Goal: Information Seeking & Learning: Learn about a topic

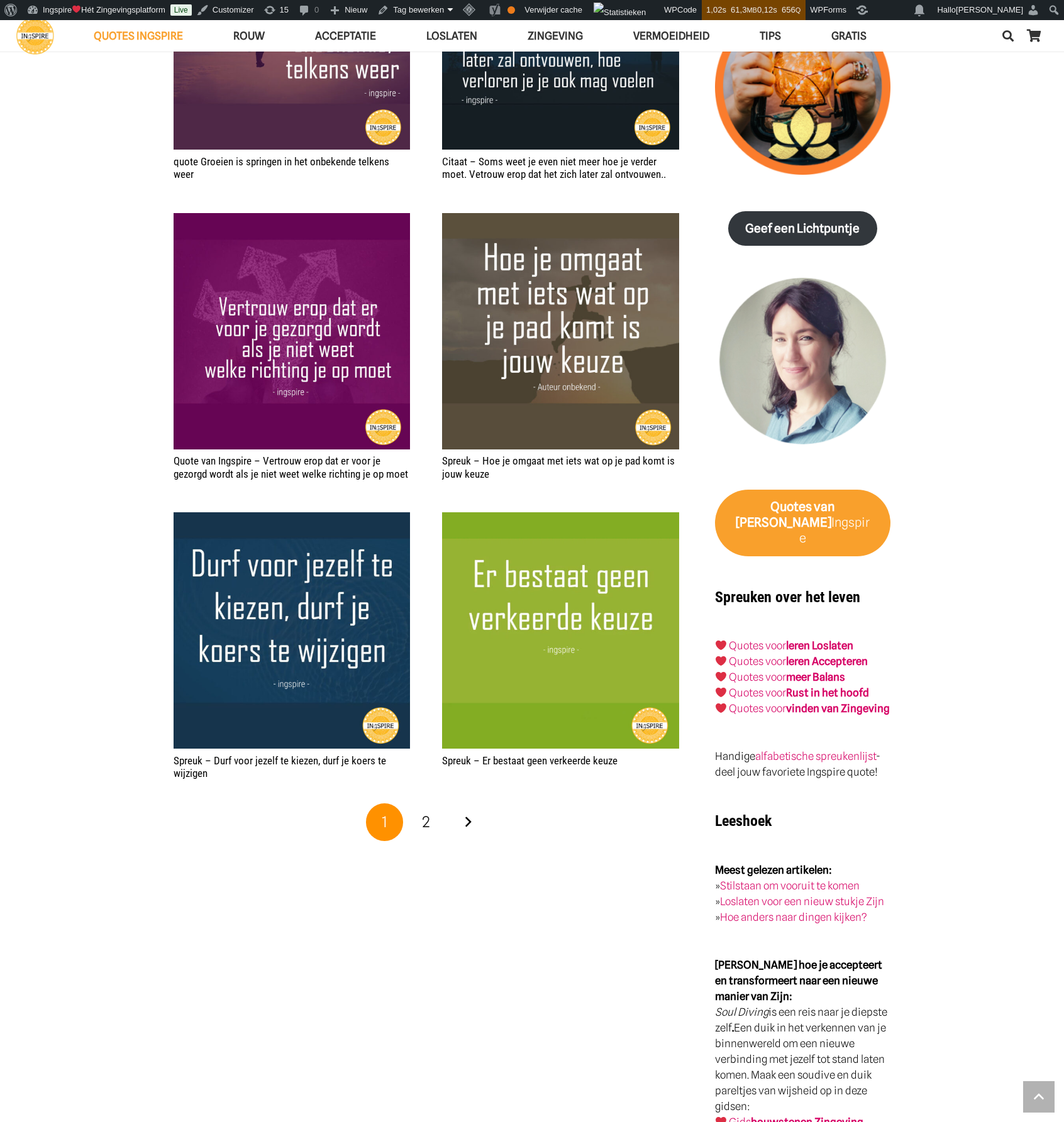
scroll to position [1697, 0]
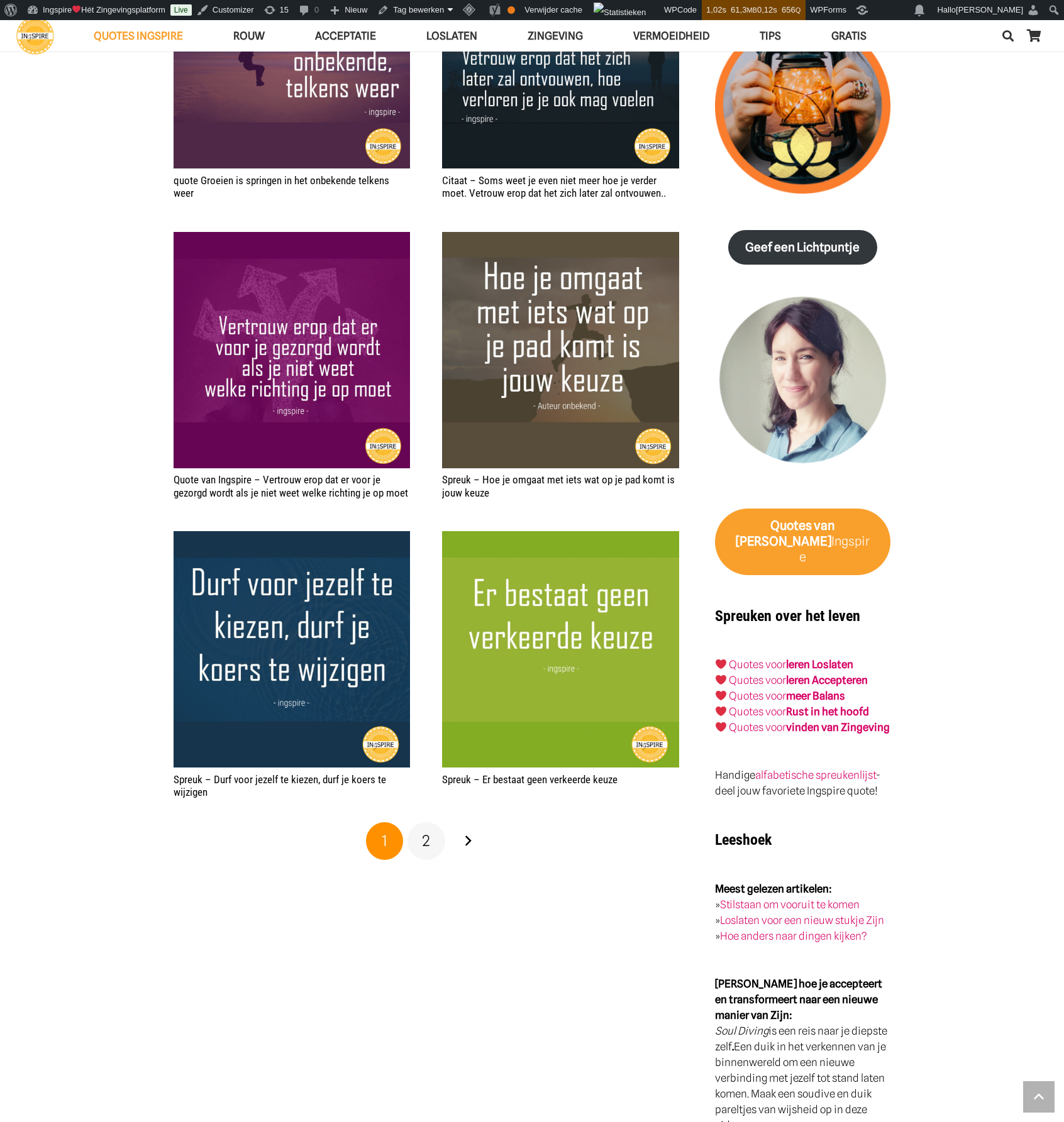
click at [431, 840] on link "2" at bounding box center [427, 841] width 38 height 38
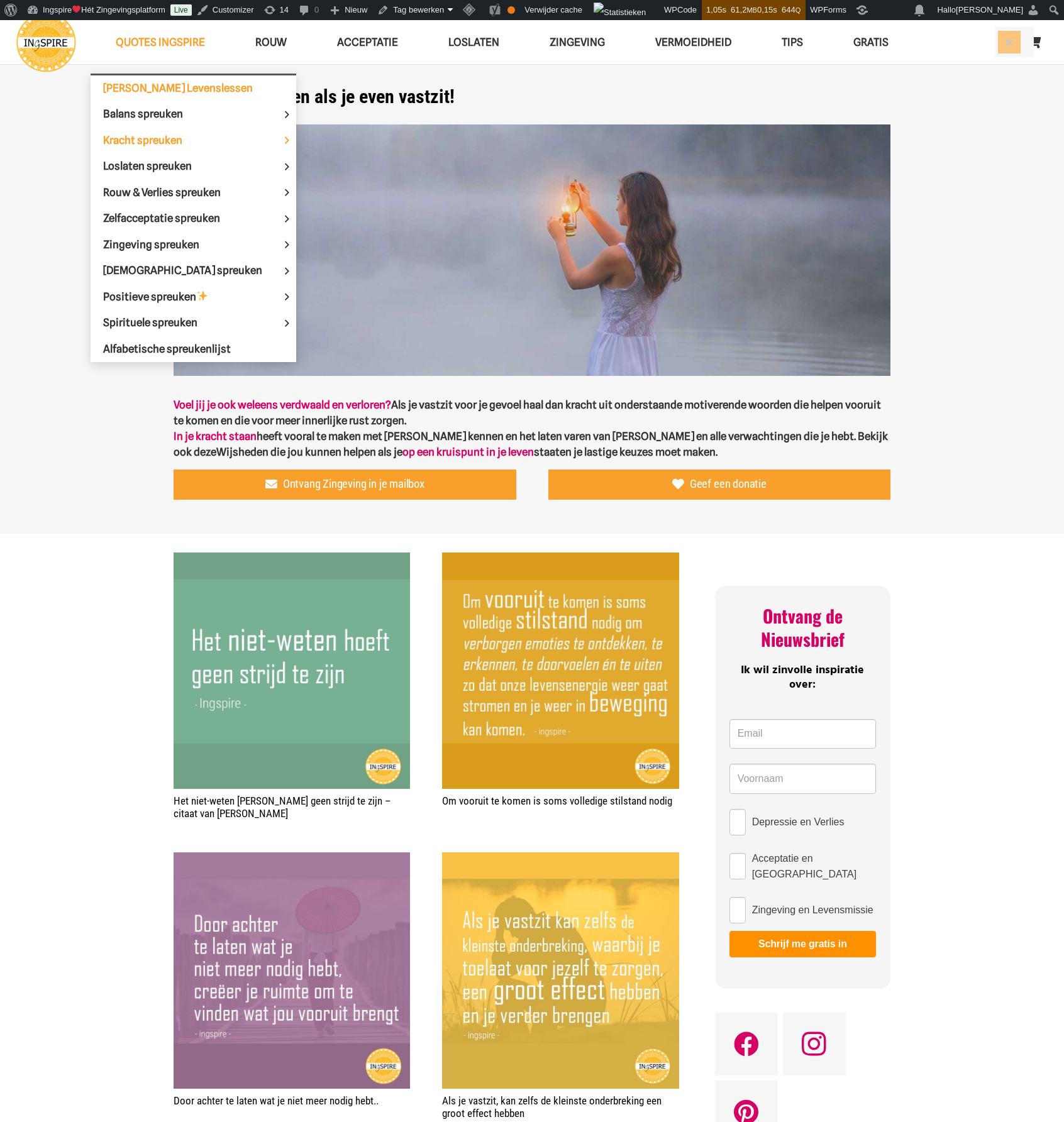
click at [148, 89] on span "[PERSON_NAME] Levenslessen" at bounding box center [177, 88] width 150 height 13
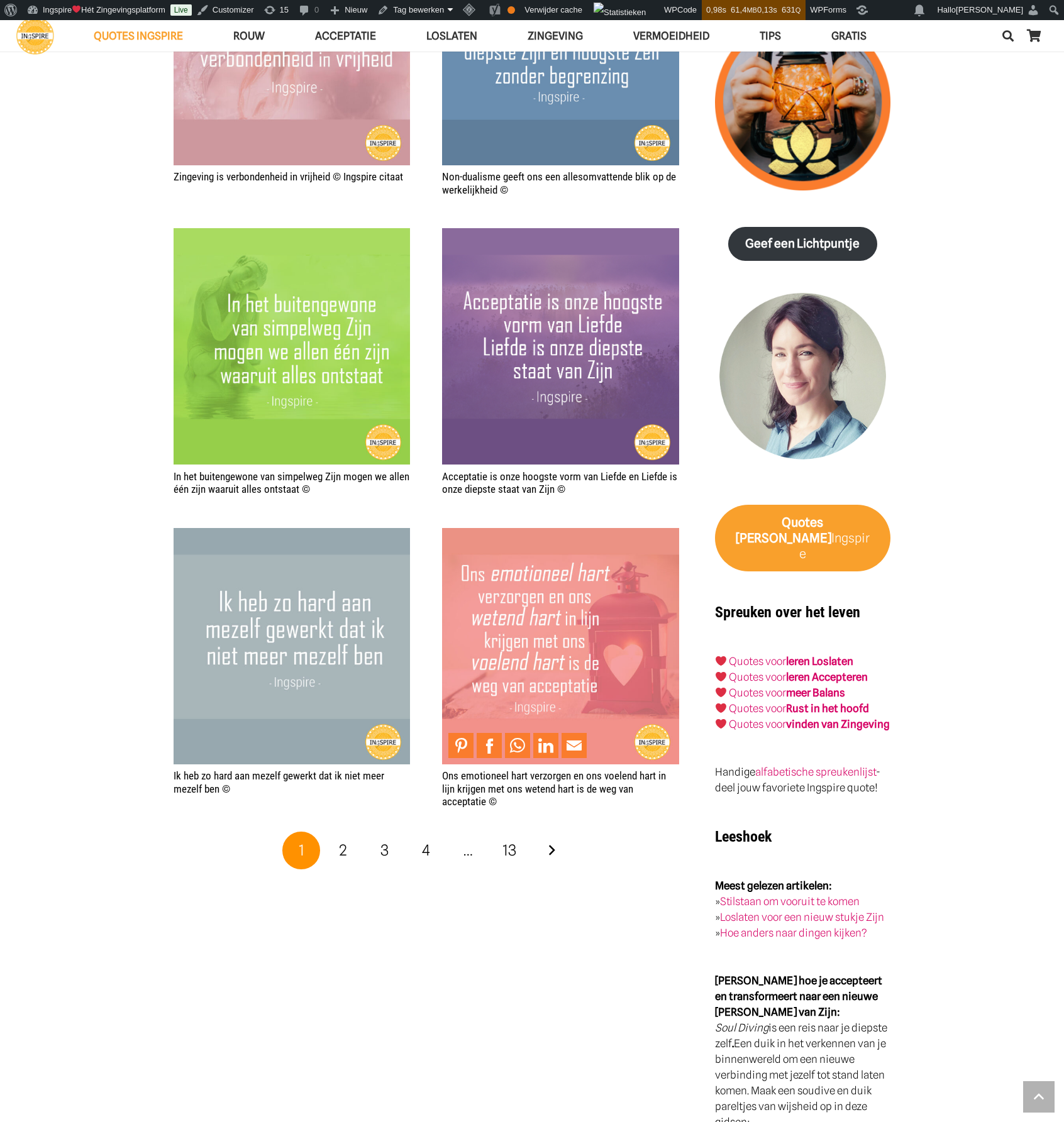
scroll to position [2011, 0]
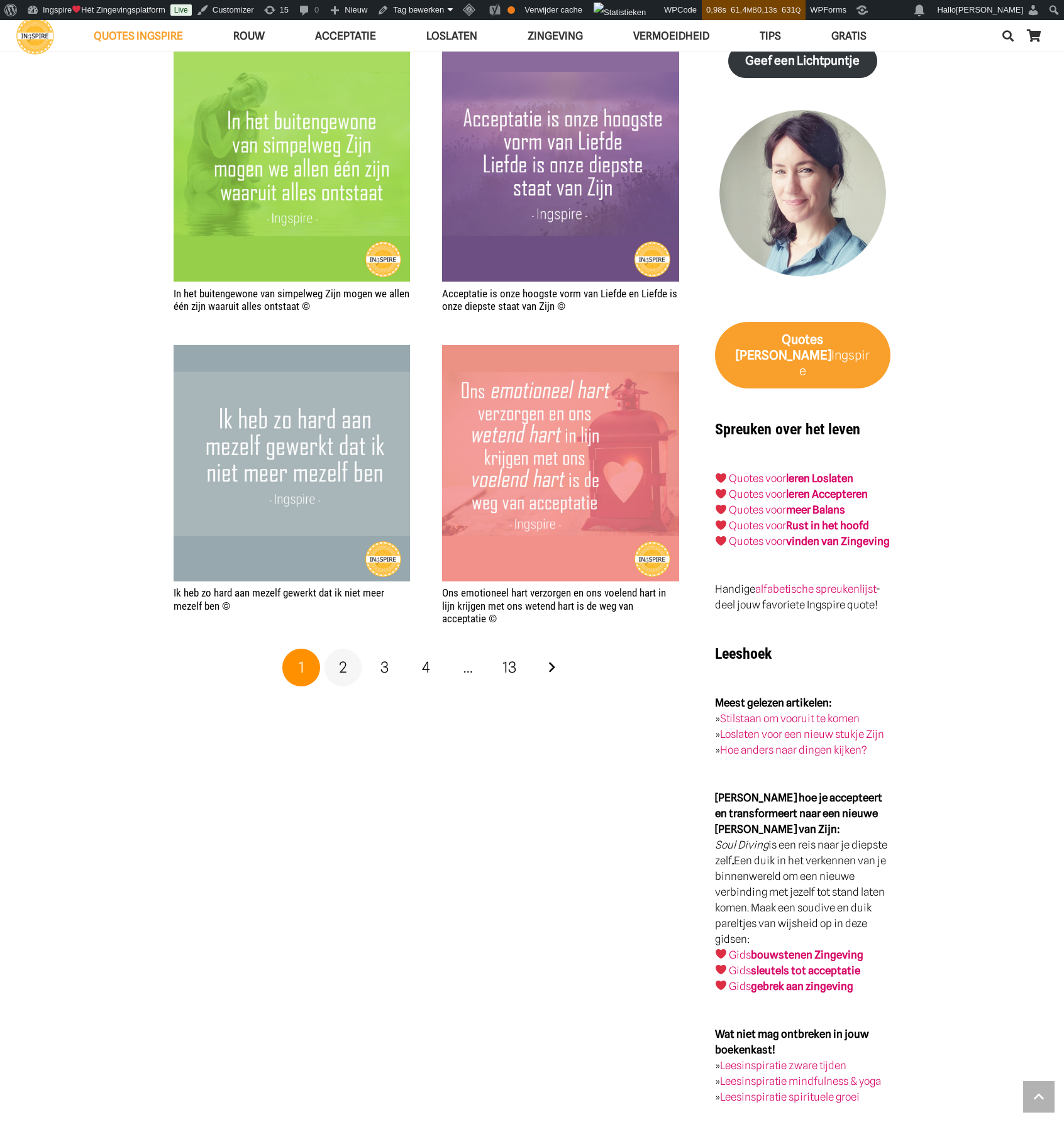
click at [348, 667] on link "2" at bounding box center [343, 668] width 38 height 38
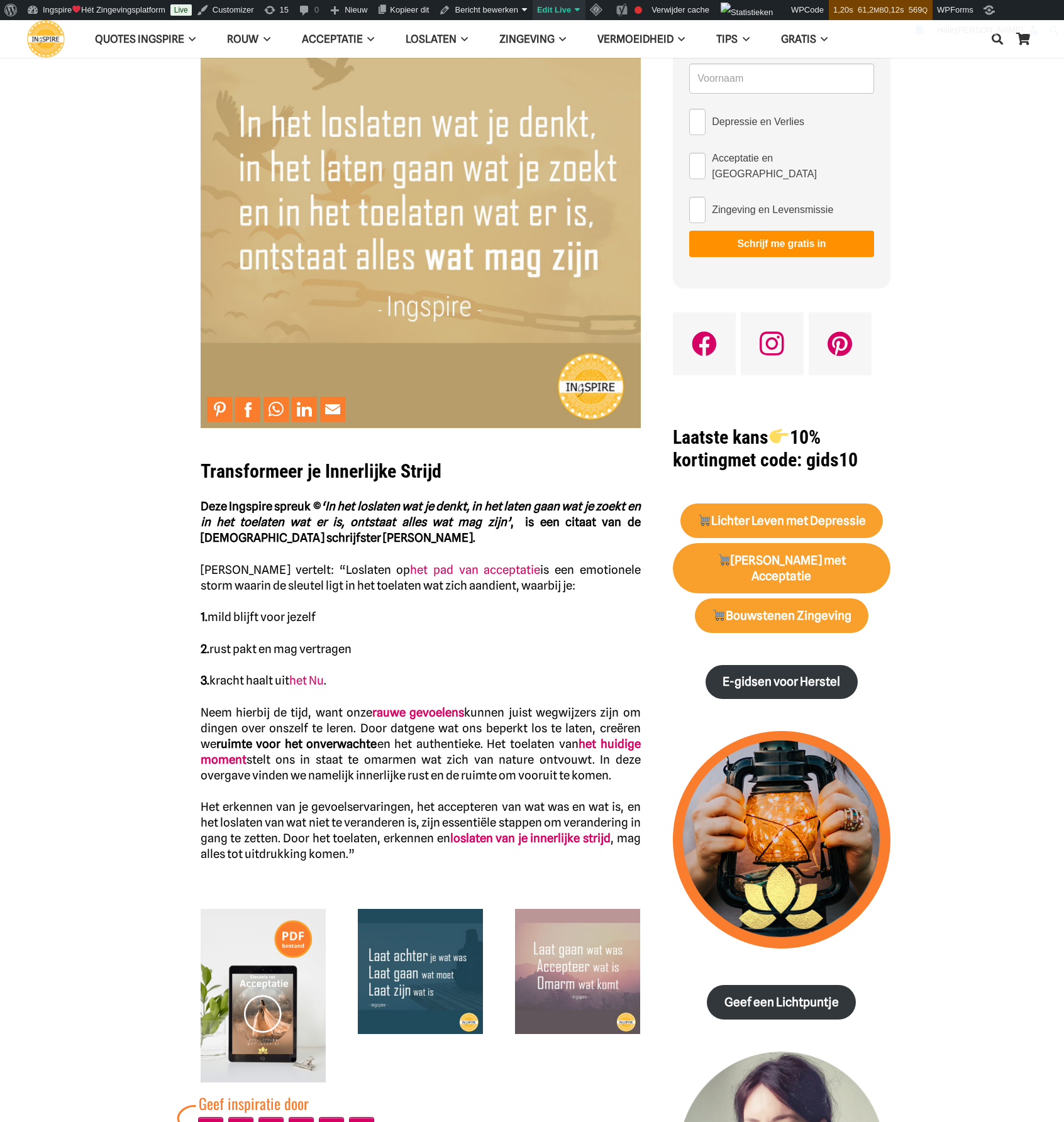
scroll to position [188, 0]
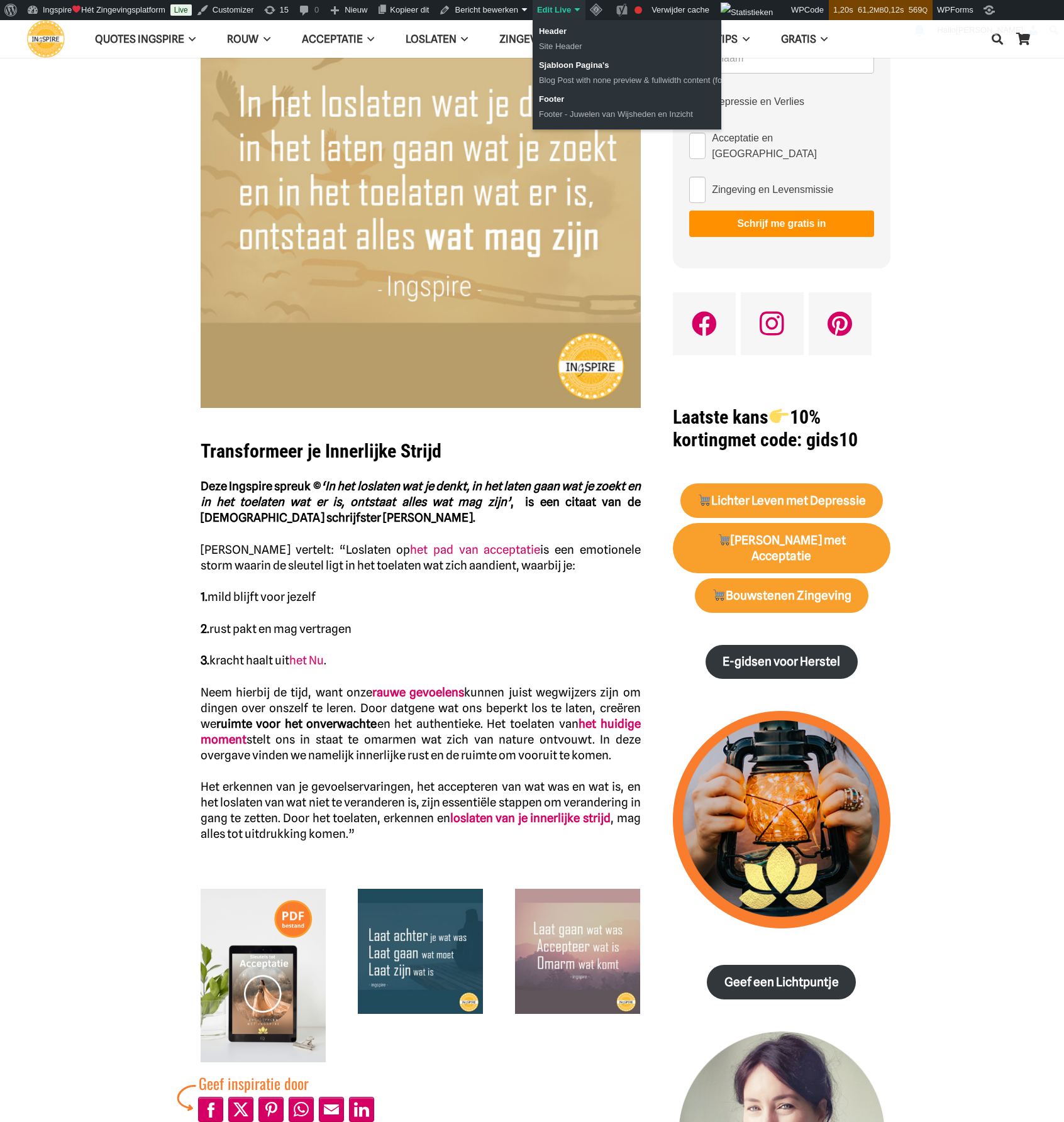
click at [557, 11] on link "Edit Live" at bounding box center [559, 10] width 53 height 20
